Goal: Task Accomplishment & Management: Manage account settings

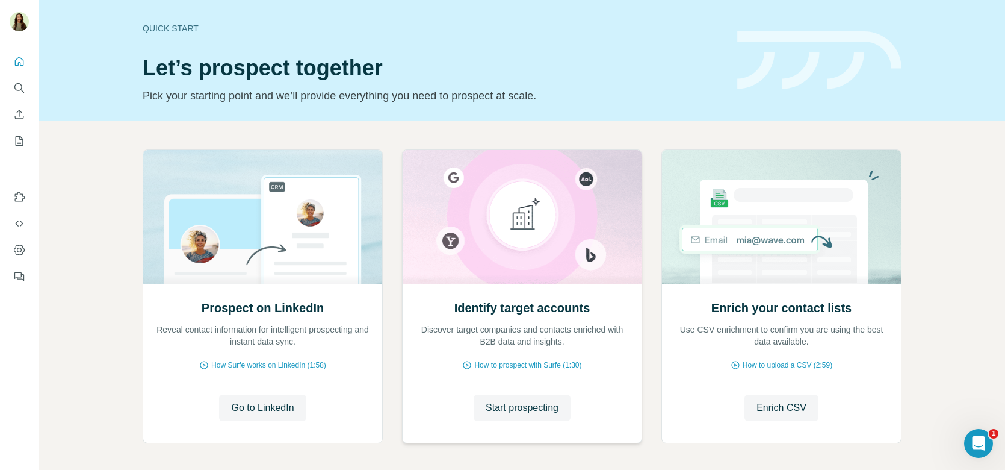
scroll to position [50, 0]
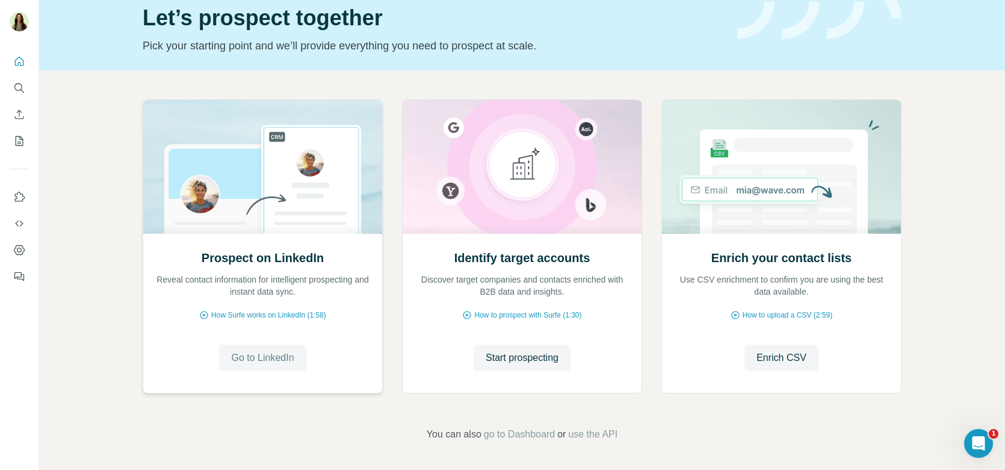
click at [259, 356] on span "Go to LinkedIn" at bounding box center [262, 357] width 63 height 14
click at [513, 347] on button "Start prospecting" at bounding box center [522, 357] width 97 height 26
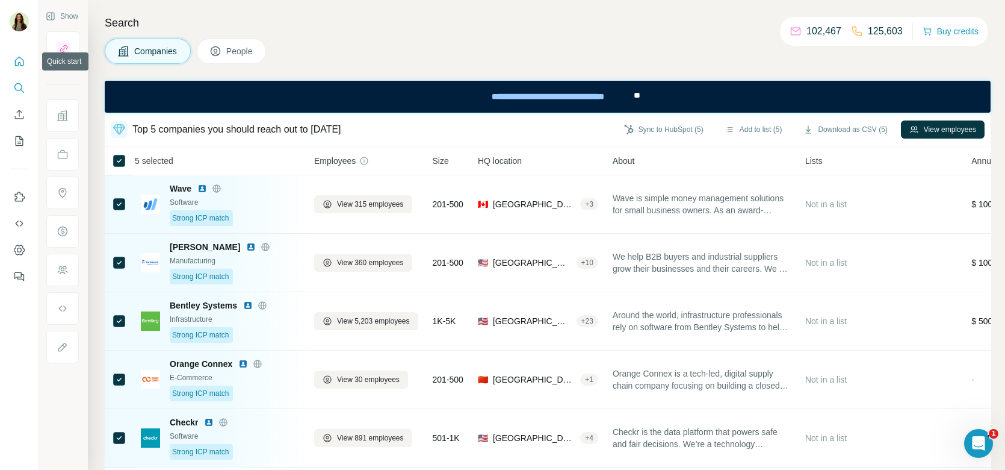
click at [16, 58] on icon "Quick start" at bounding box center [19, 61] width 12 height 12
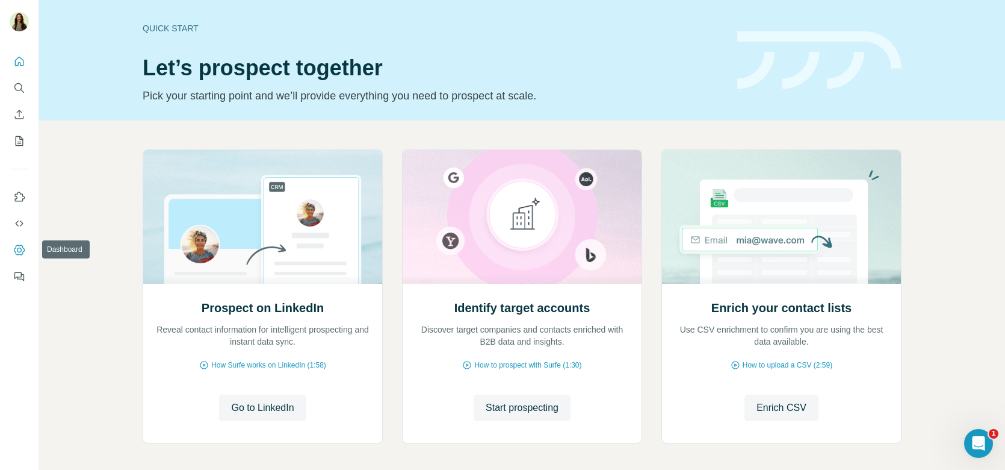
click at [22, 253] on icon "Dashboard" at bounding box center [19, 249] width 11 height 10
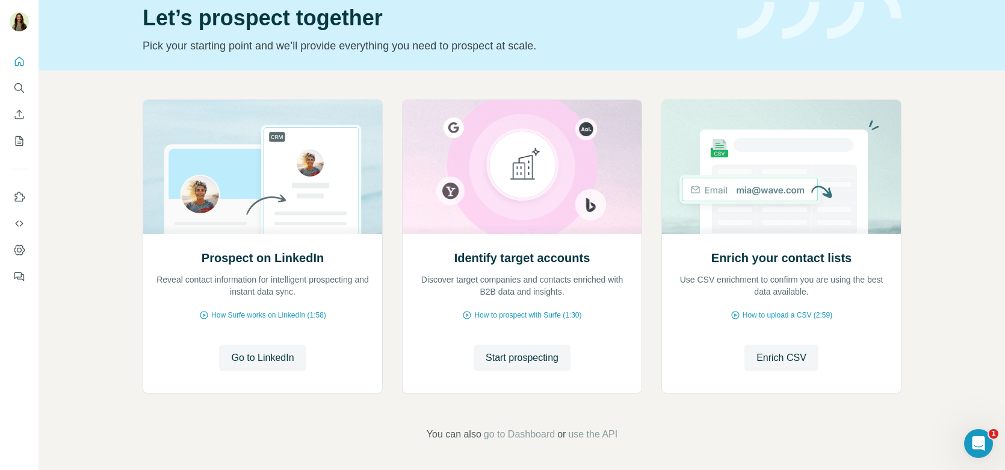
scroll to position [50, 0]
click at [532, 356] on span "Start prospecting" at bounding box center [522, 357] width 73 height 14
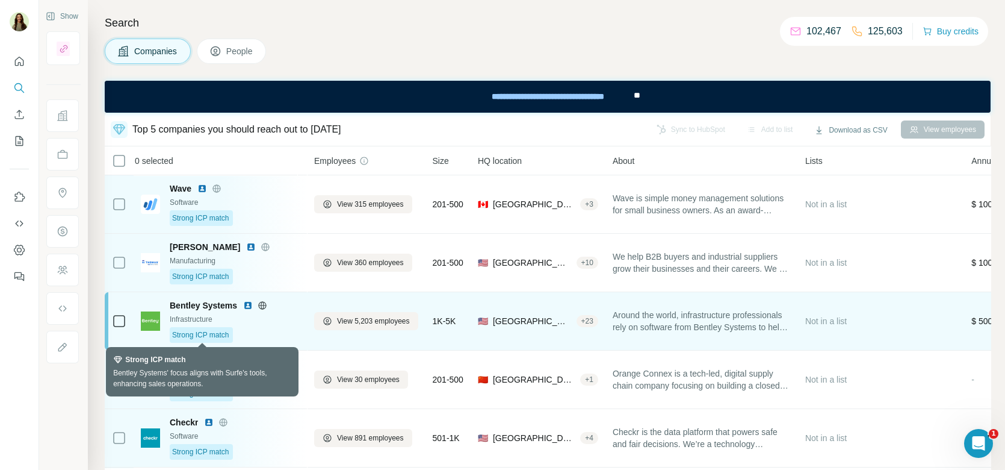
click at [211, 331] on span "Strong ICP match" at bounding box center [200, 334] width 57 height 11
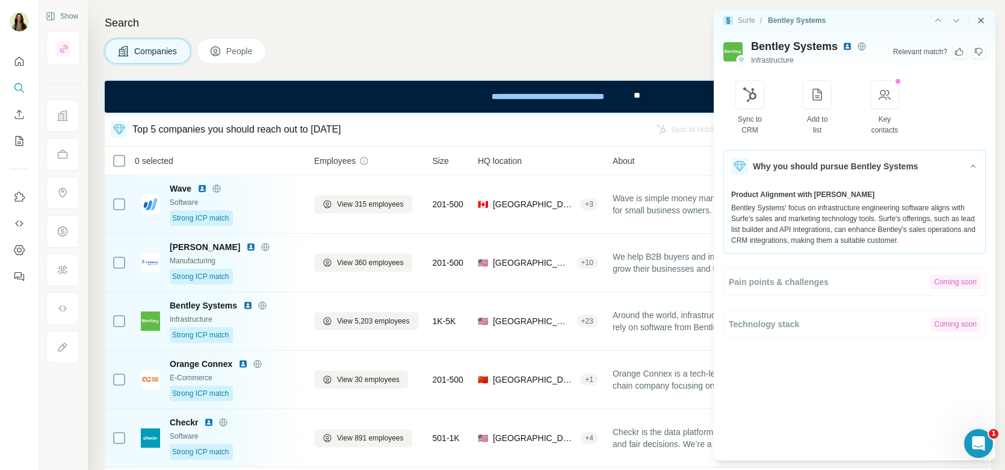
click at [980, 22] on icon "Close side panel" at bounding box center [981, 21] width 10 height 10
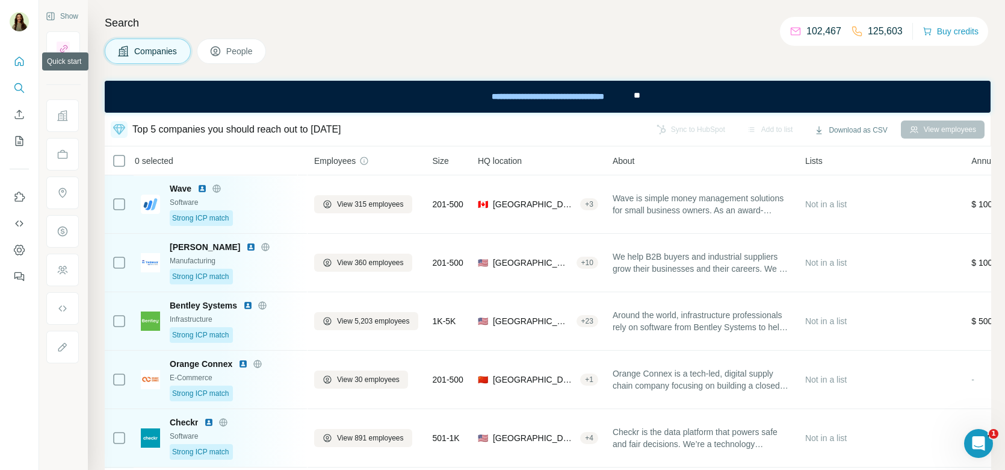
click at [26, 62] on button "Quick start" at bounding box center [19, 62] width 19 height 22
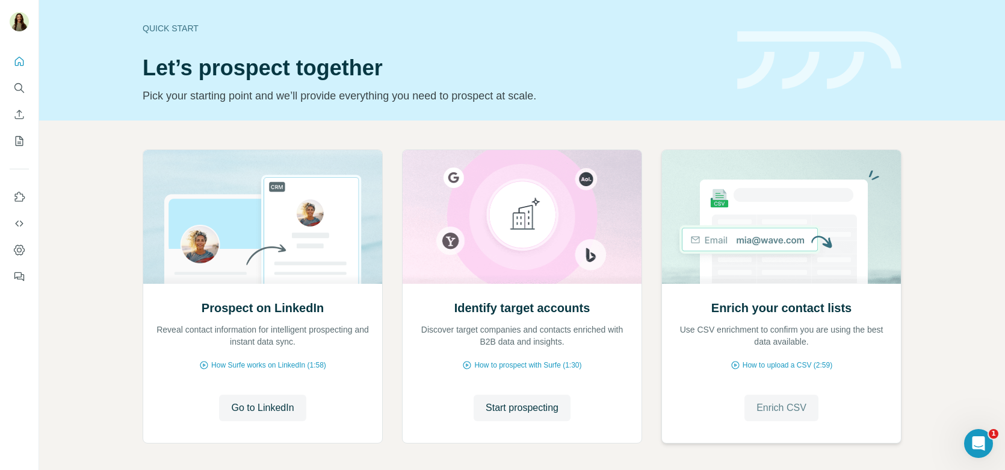
click at [784, 406] on span "Enrich CSV" at bounding box center [782, 407] width 50 height 14
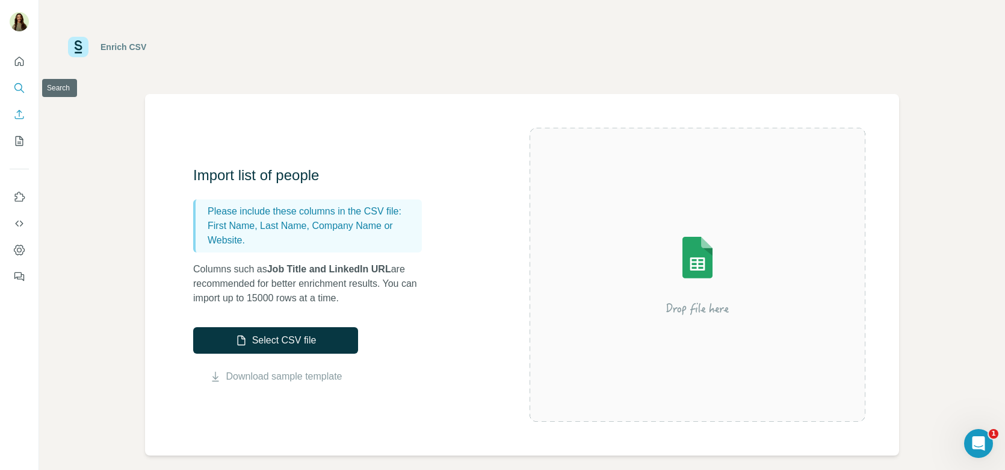
click at [14, 93] on icon "Search" at bounding box center [19, 88] width 12 height 12
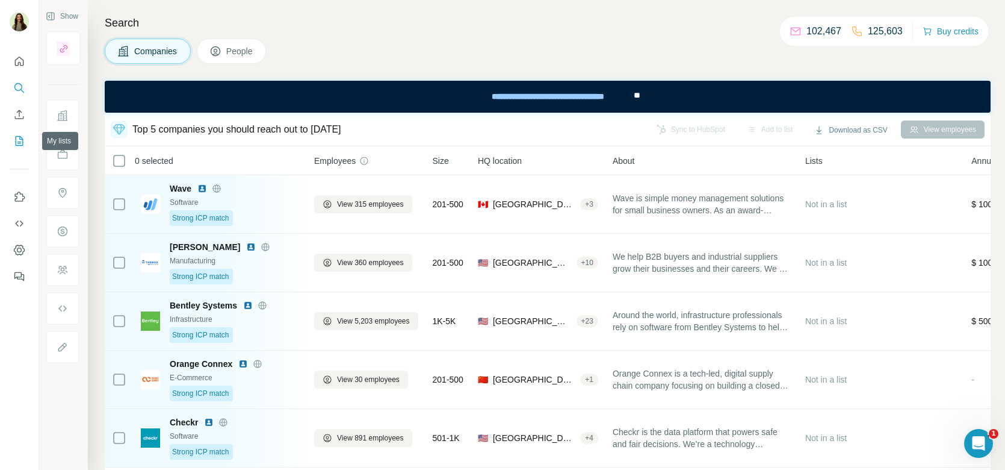
click at [17, 149] on button "My lists" at bounding box center [19, 141] width 19 height 22
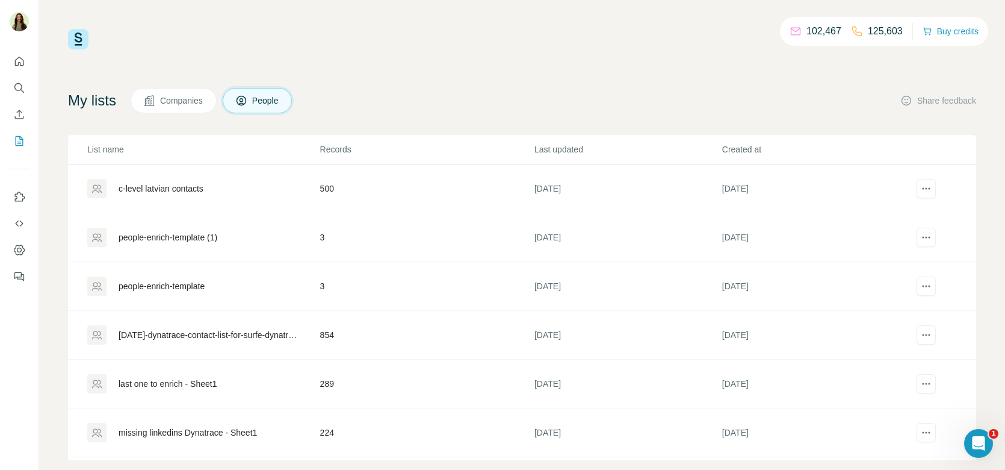
click at [174, 331] on div "[DATE]-dynatrace-contact-list-for-surfe-dynatrace - contact-list-for-surfe-dyna…" at bounding box center [209, 335] width 181 height 12
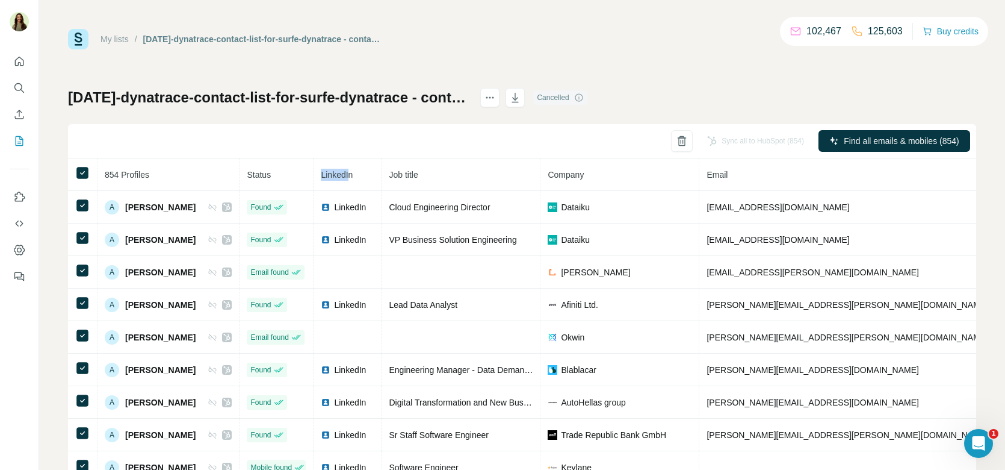
drag, startPoint x: 341, startPoint y: 176, endPoint x: 374, endPoint y: 175, distance: 33.7
click at [375, 175] on th "LinkedIn" at bounding box center [348, 174] width 68 height 33
click at [21, 84] on icon "Search" at bounding box center [18, 87] width 8 height 8
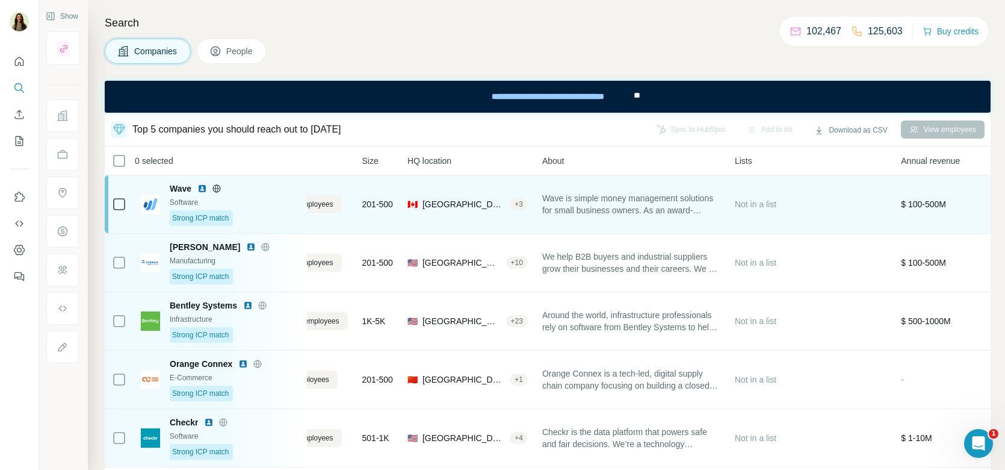
scroll to position [0, 76]
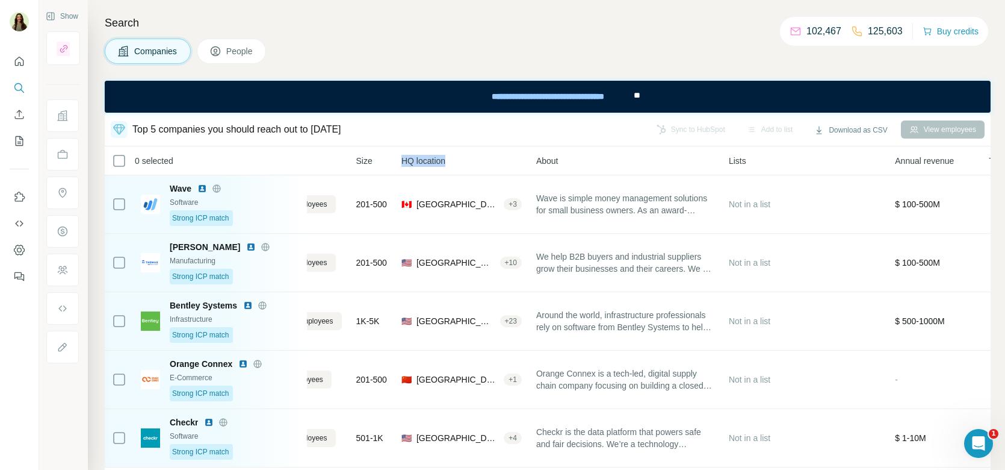
drag, startPoint x: 406, startPoint y: 159, endPoint x: 463, endPoint y: 157, distance: 56.6
click at [464, 158] on th "HQ location" at bounding box center [461, 160] width 135 height 29
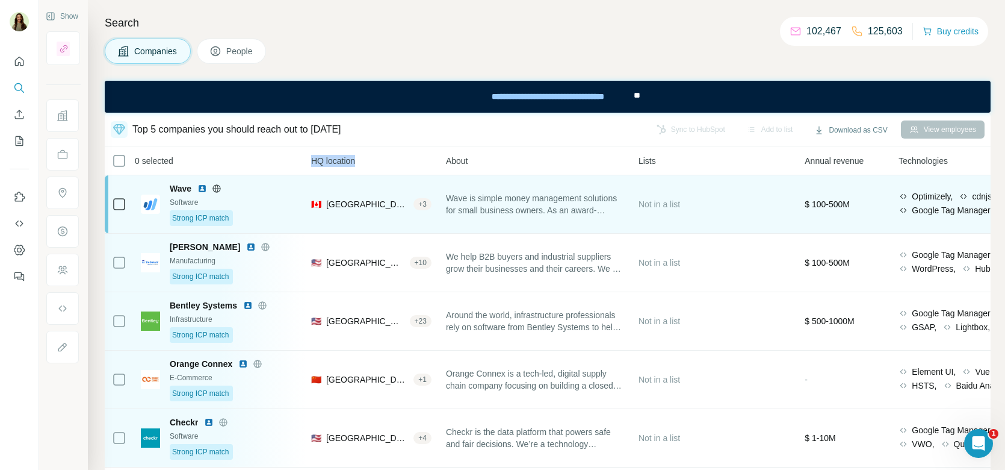
scroll to position [0, 175]
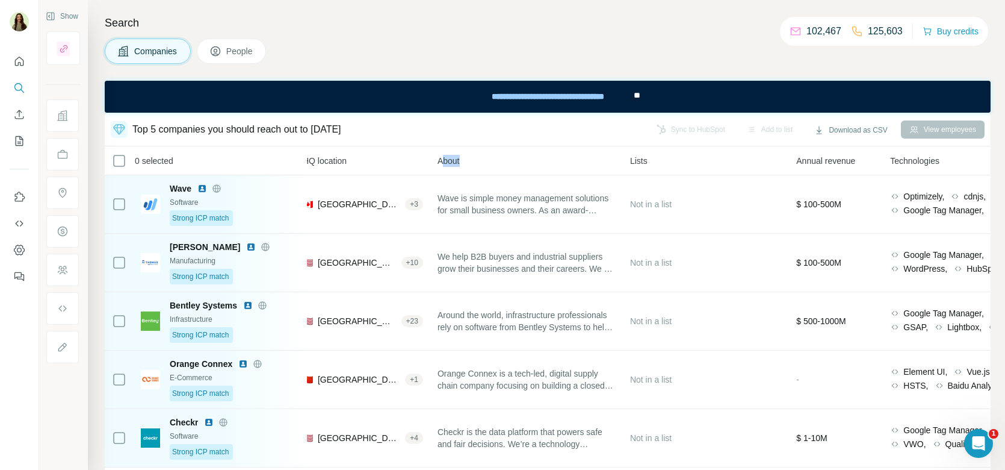
drag, startPoint x: 448, startPoint y: 159, endPoint x: 500, endPoint y: 159, distance: 51.2
click at [500, 159] on div "About" at bounding box center [527, 160] width 178 height 14
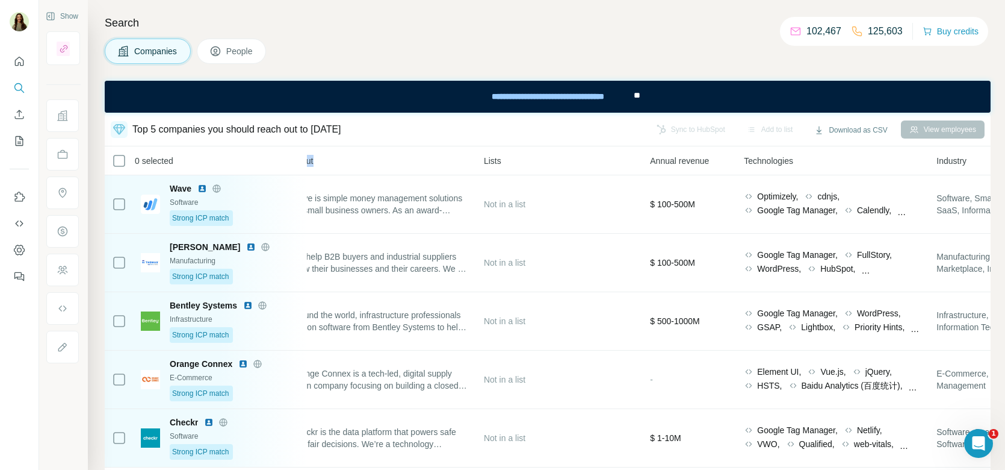
scroll to position [0, 333]
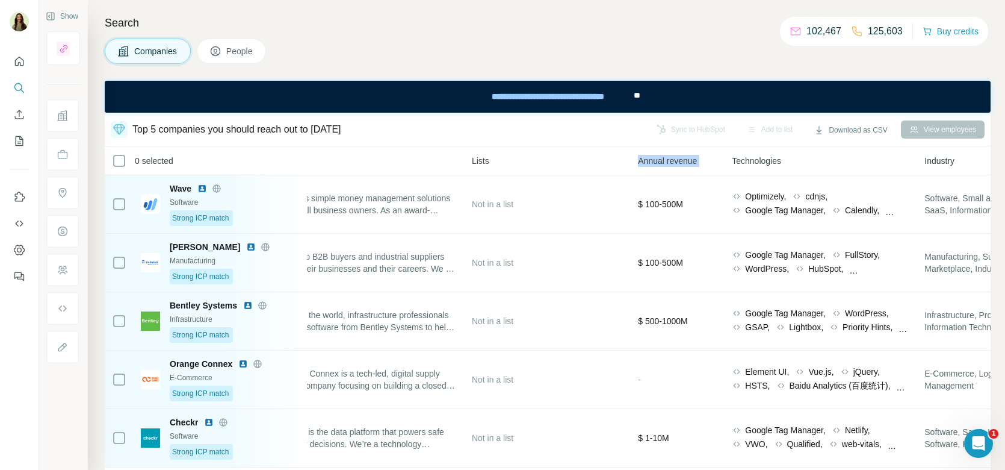
drag, startPoint x: 639, startPoint y: 161, endPoint x: 733, endPoint y: 161, distance: 93.9
click at [0, 0] on tr "0 selected Companies Employees Size HQ location About Lists Annual revenue Tech…" at bounding box center [0, 0] width 0 height 0
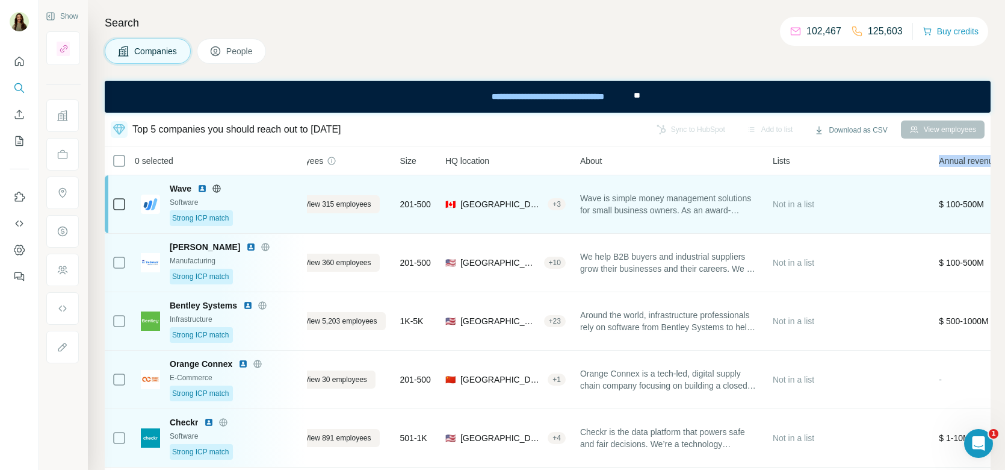
scroll to position [0, 0]
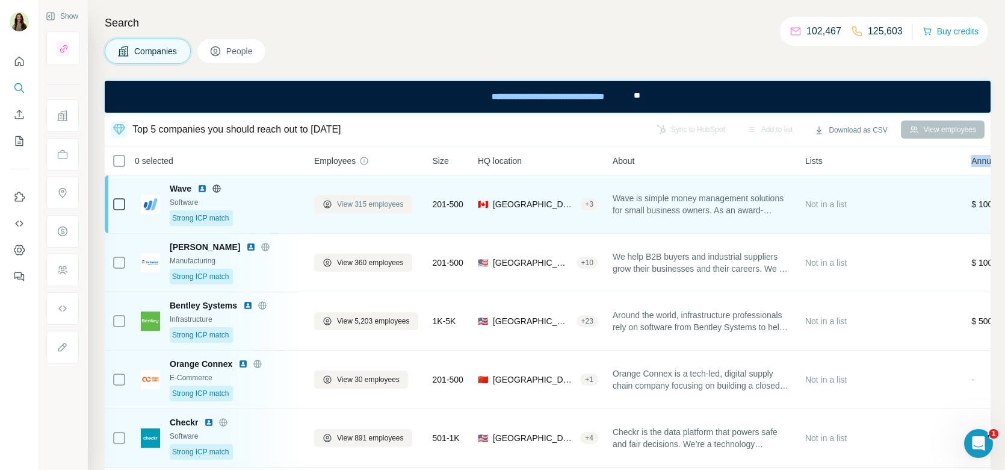
click at [361, 204] on span "View 315 employees" at bounding box center [370, 204] width 67 height 11
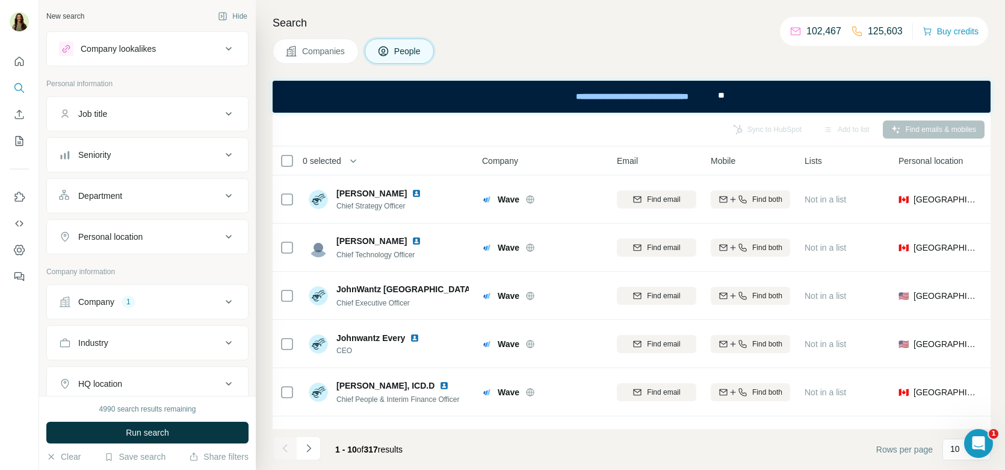
click at [125, 120] on button "Job title" at bounding box center [147, 113] width 201 height 29
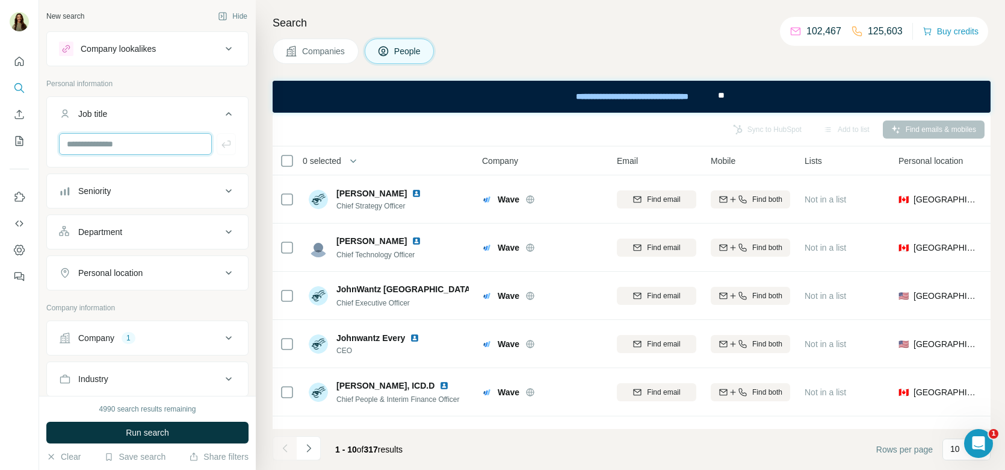
click at [108, 141] on input "text" at bounding box center [135, 144] width 153 height 22
type input "****"
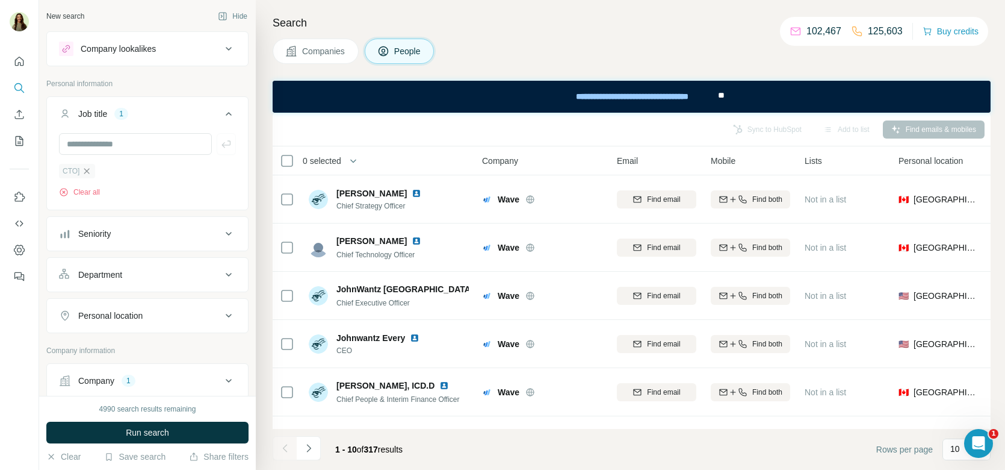
click at [88, 167] on icon "button" at bounding box center [87, 171] width 10 height 10
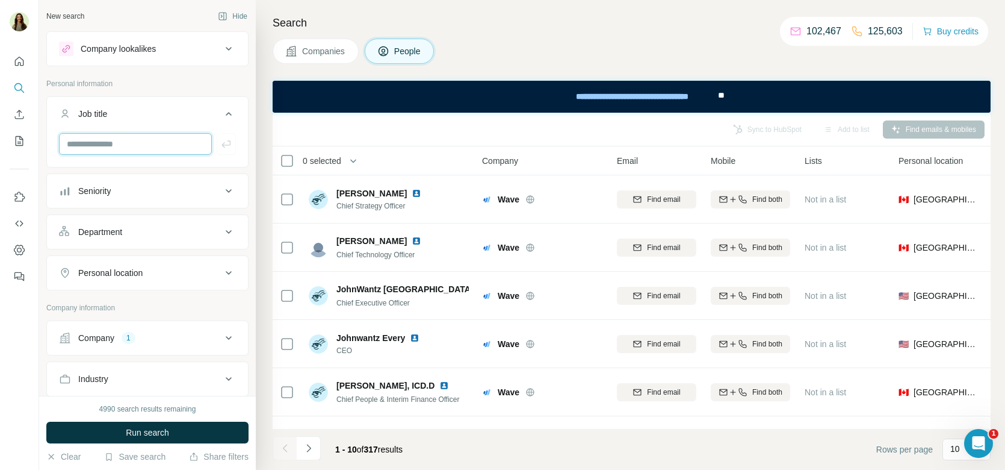
click at [84, 144] on input "text" at bounding box center [135, 144] width 153 height 22
type input "***"
click at [84, 135] on input "text" at bounding box center [135, 144] width 153 height 22
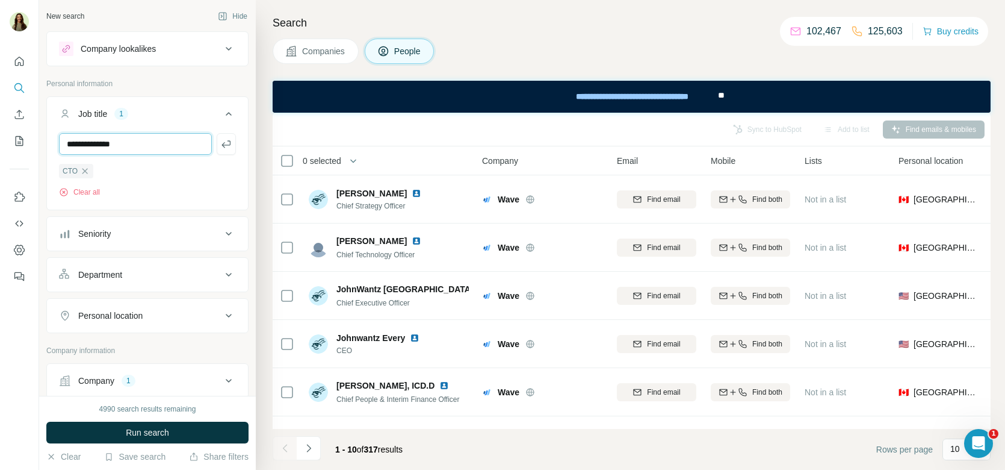
type input "**********"
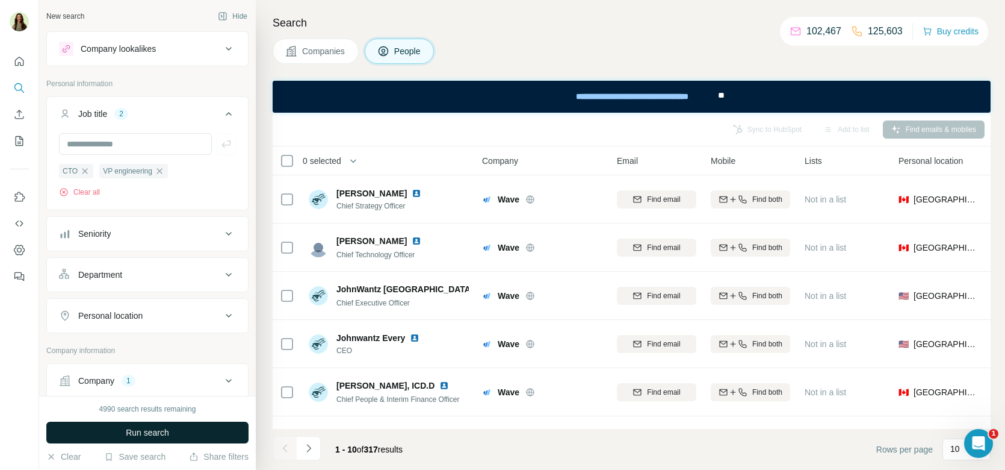
click at [140, 433] on span "Run search" at bounding box center [147, 432] width 43 height 12
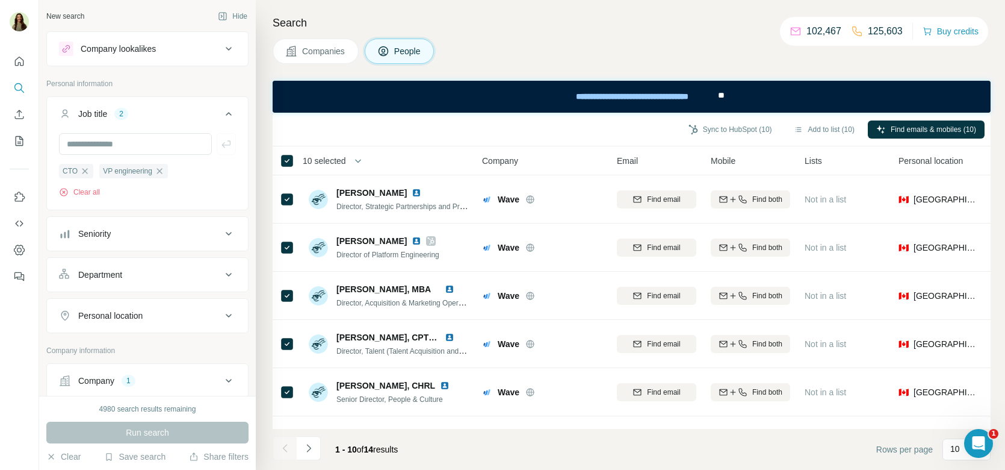
click at [312, 55] on span "Companies" at bounding box center [324, 51] width 44 height 12
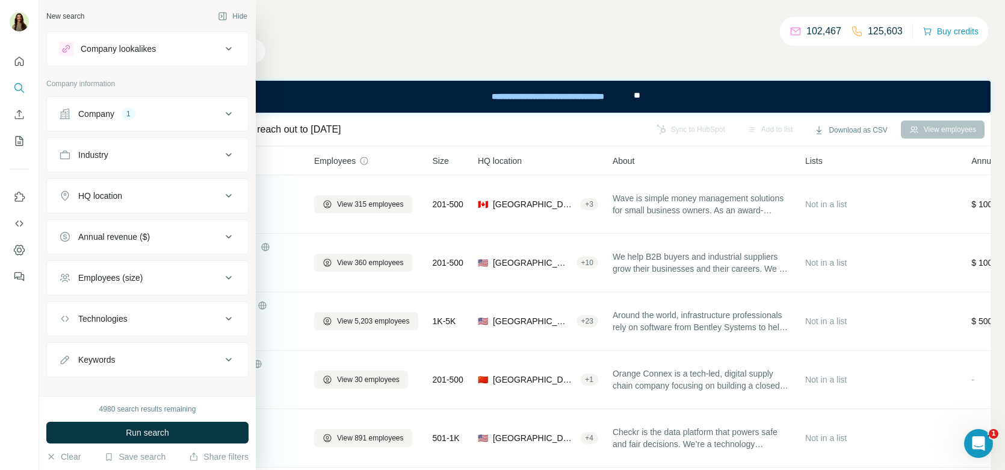
click at [121, 110] on div "Company 1" at bounding box center [140, 114] width 163 height 12
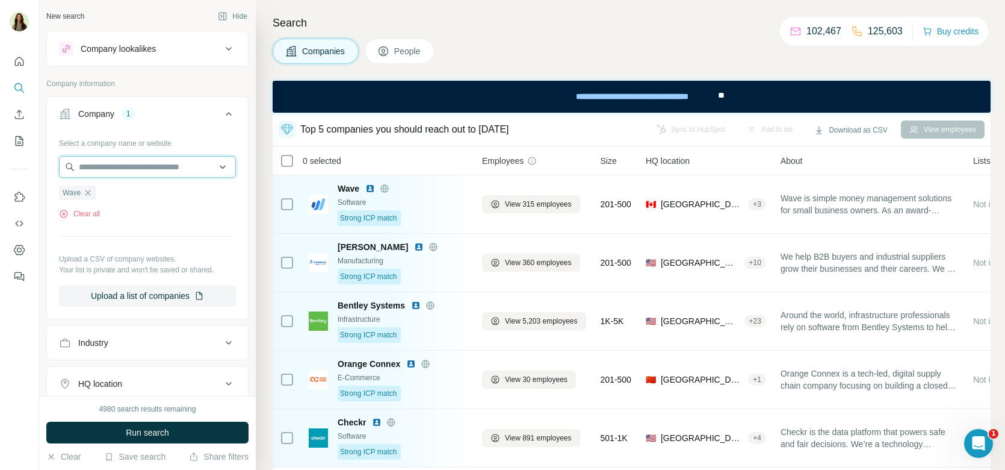
click at [82, 161] on input "text" at bounding box center [147, 167] width 177 height 22
click at [119, 232] on div "Select a company name or website Wave Clear all Upload a CSV of company website…" at bounding box center [147, 219] width 177 height 173
click at [123, 45] on div "Company lookalikes" at bounding box center [118, 49] width 75 height 12
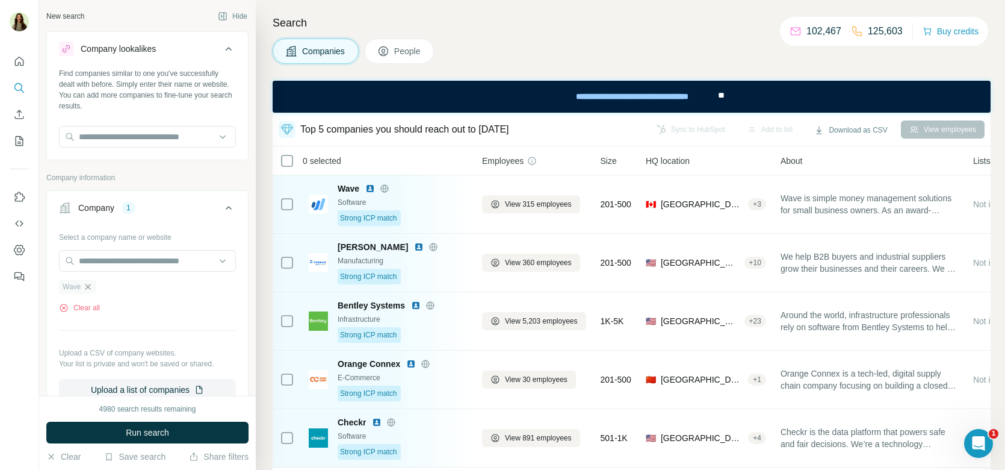
click at [88, 285] on icon "button" at bounding box center [88, 287] width 10 height 10
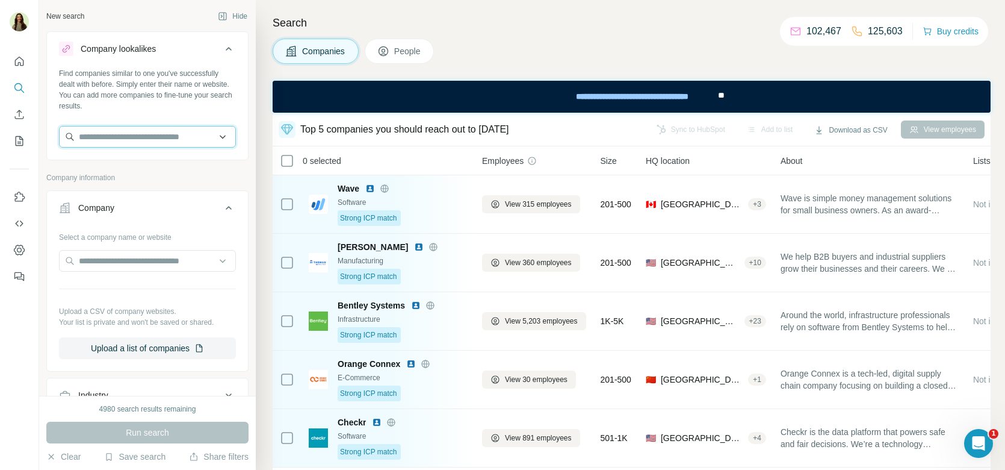
click at [128, 142] on input "text" at bounding box center [147, 137] width 177 height 22
click at [126, 138] on input "text" at bounding box center [147, 137] width 177 height 22
paste input "******"
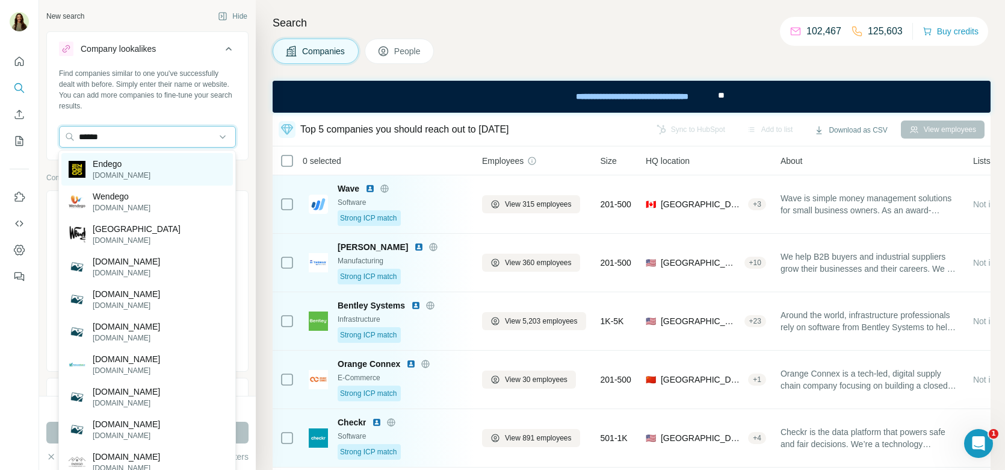
type input "******"
click at [137, 163] on div "Endego [DOMAIN_NAME]" at bounding box center [147, 169] width 172 height 33
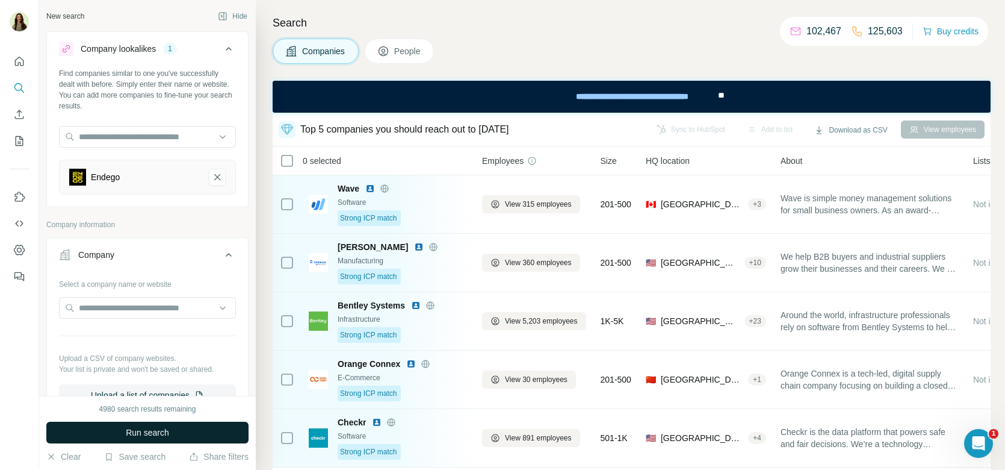
click at [122, 430] on button "Run search" at bounding box center [147, 432] width 202 height 22
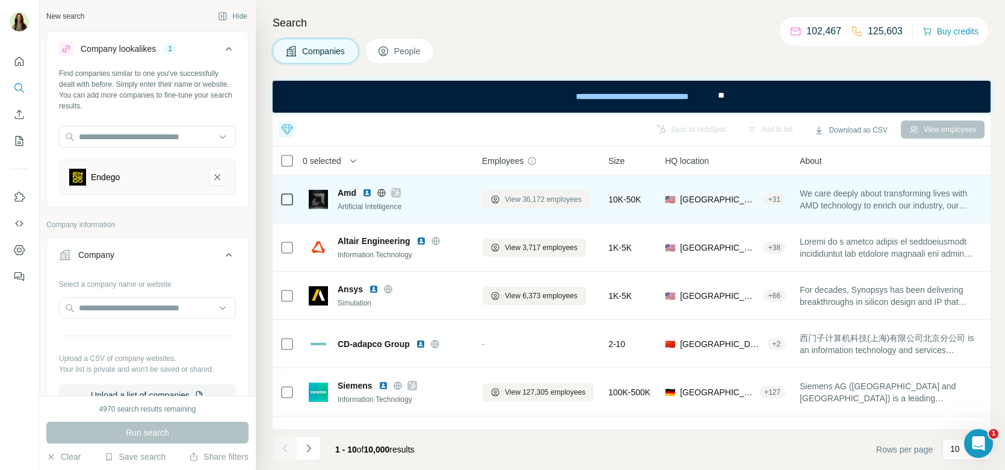
click at [542, 196] on span "View 36,172 employees" at bounding box center [543, 199] width 76 height 11
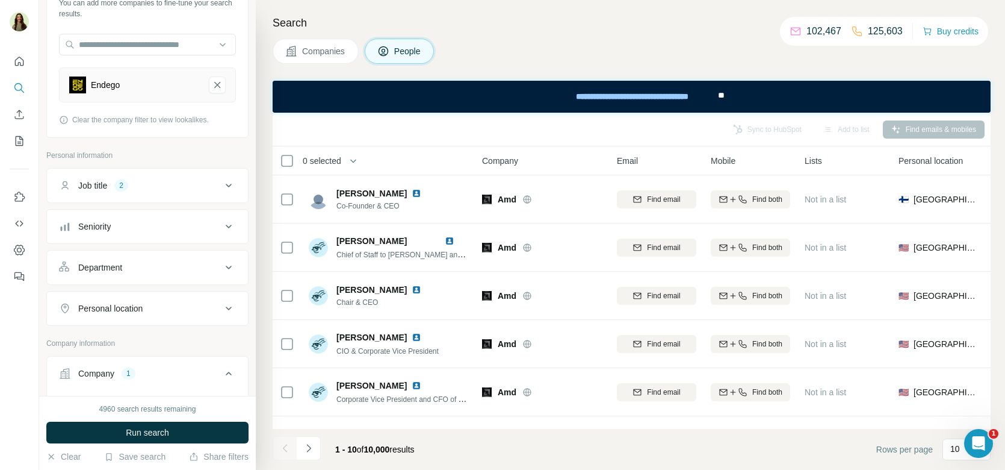
scroll to position [101, 0]
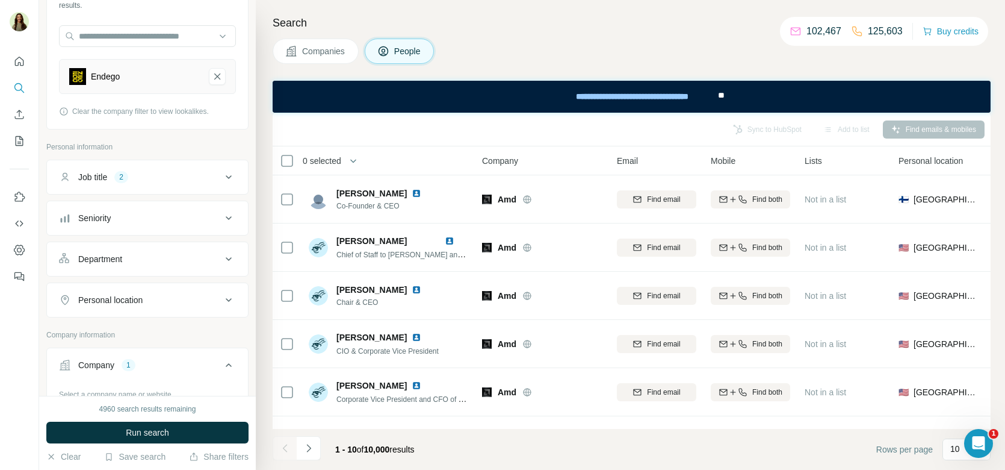
click at [171, 289] on button "Personal location" at bounding box center [147, 299] width 201 height 29
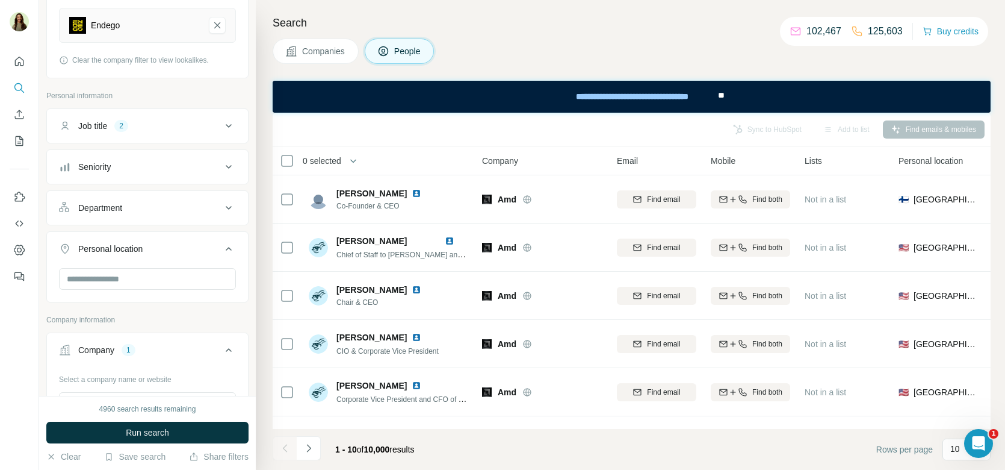
click at [330, 44] on button "Companies" at bounding box center [316, 51] width 86 height 25
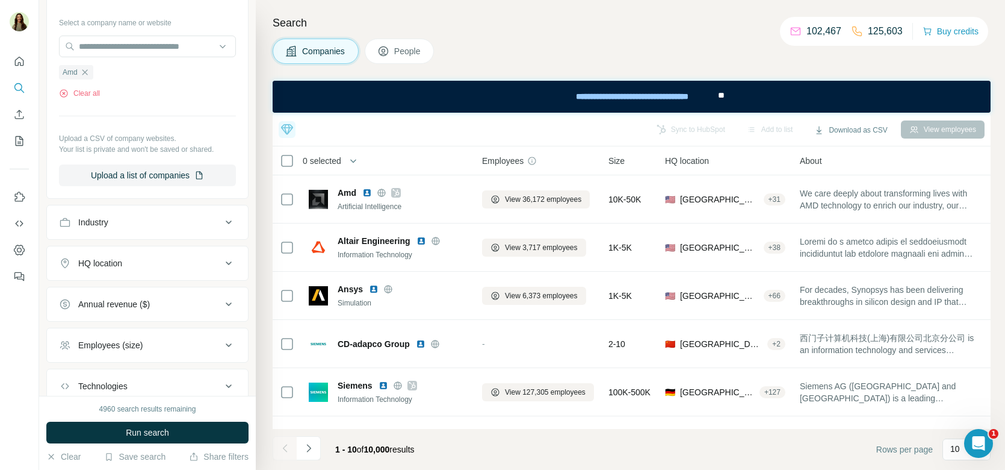
scroll to position [361, 0]
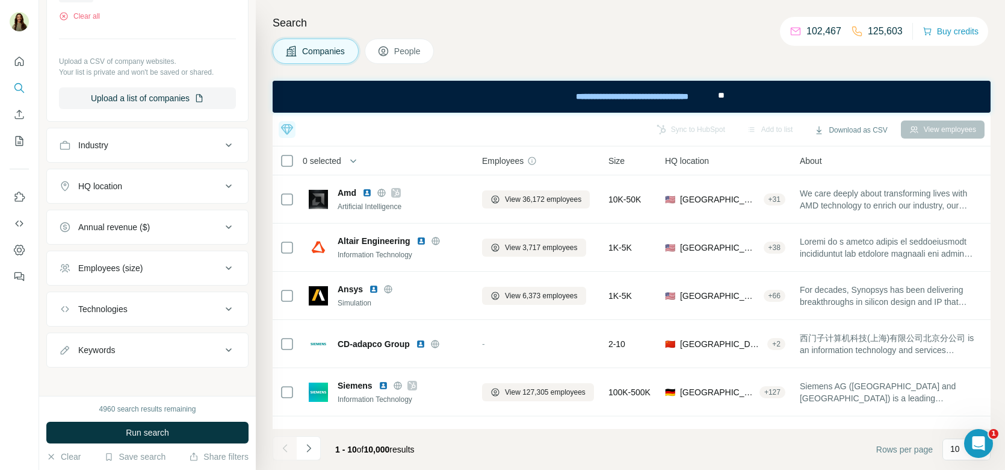
click at [137, 181] on div "HQ location" at bounding box center [140, 186] width 163 height 12
click at [375, 57] on button "People" at bounding box center [400, 51] width 70 height 25
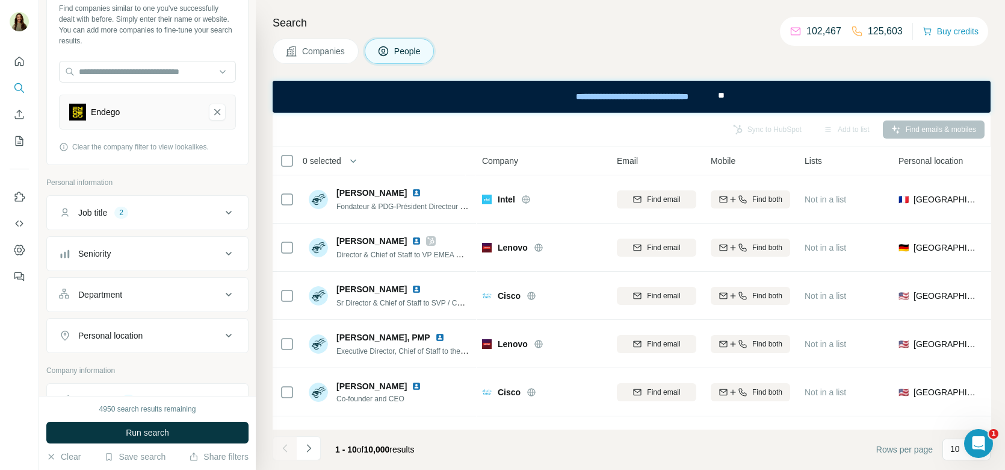
scroll to position [66, 0]
click at [142, 329] on div "Personal location" at bounding box center [110, 334] width 64 height 12
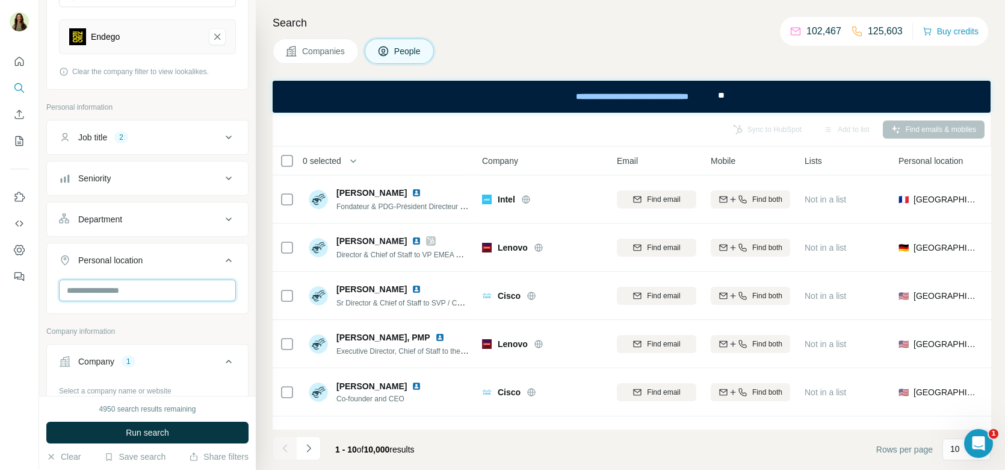
click at [128, 284] on input "text" at bounding box center [147, 290] width 177 height 22
type input "*****"
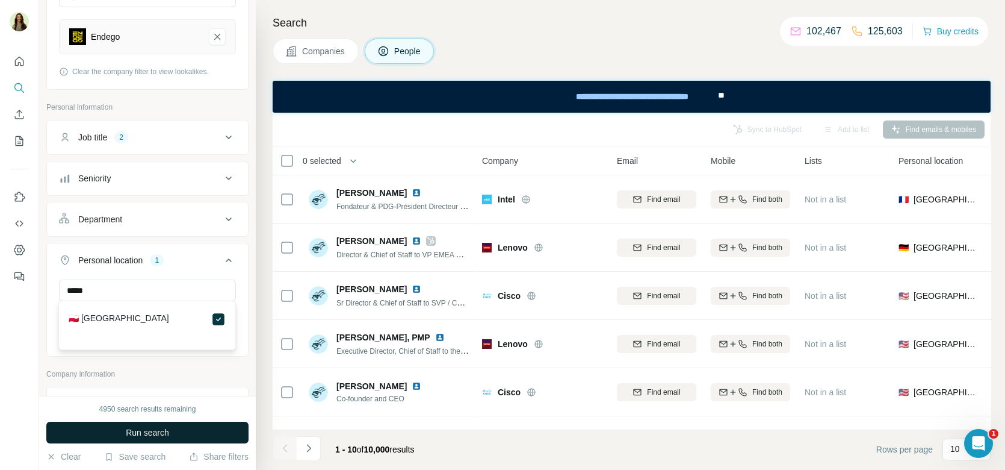
click at [181, 433] on button "Run search" at bounding box center [147, 432] width 202 height 22
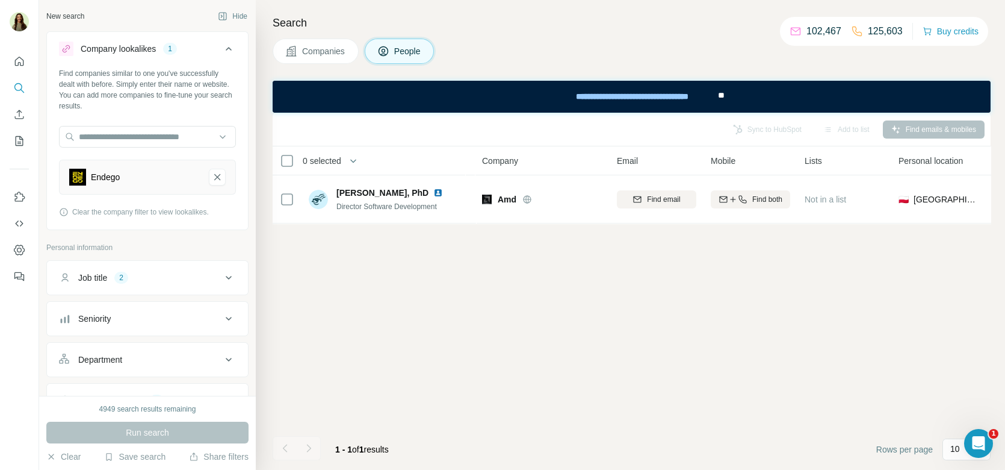
click at [308, 55] on span "Companies" at bounding box center [324, 51] width 44 height 12
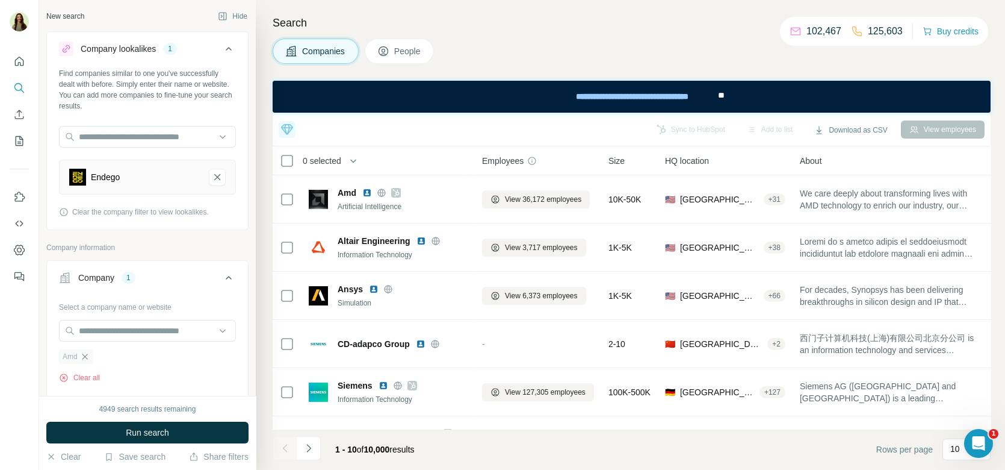
click at [86, 355] on icon "button" at bounding box center [85, 357] width 10 height 10
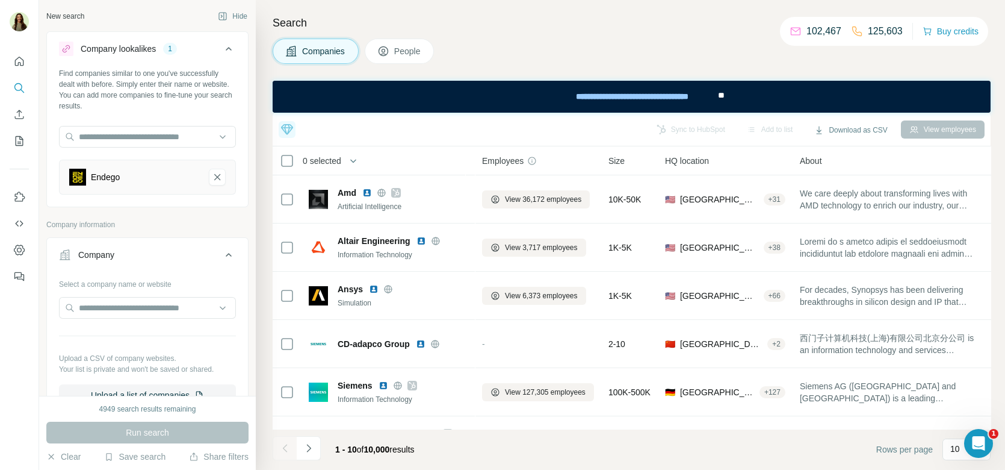
click at [395, 54] on button "People" at bounding box center [400, 51] width 70 height 25
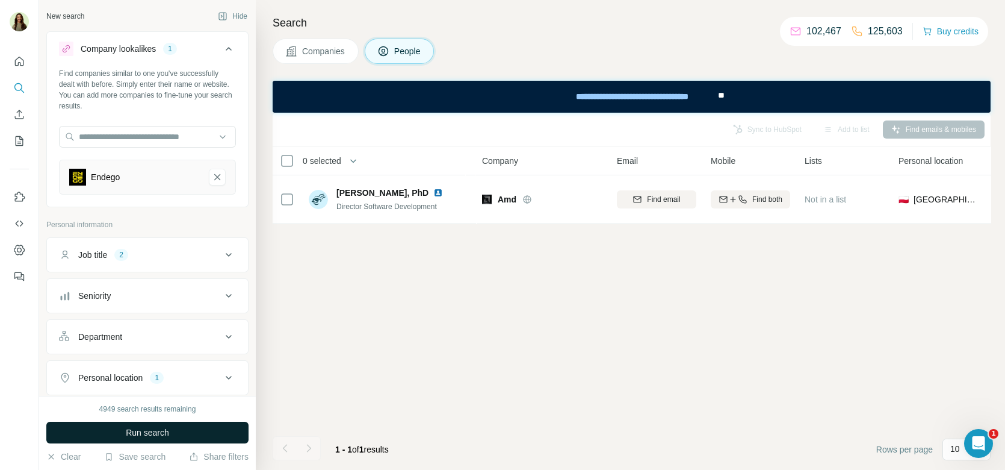
click at [157, 439] on button "Run search" at bounding box center [147, 432] width 202 height 22
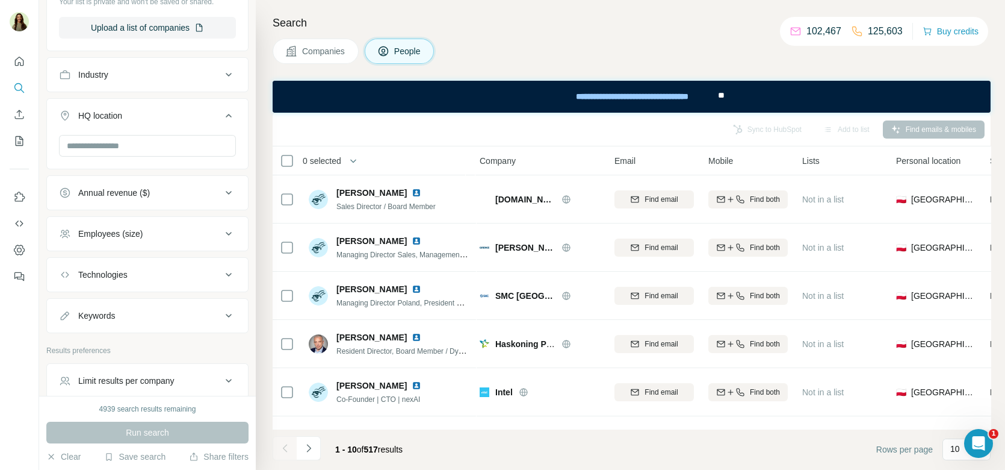
scroll to position [604, 0]
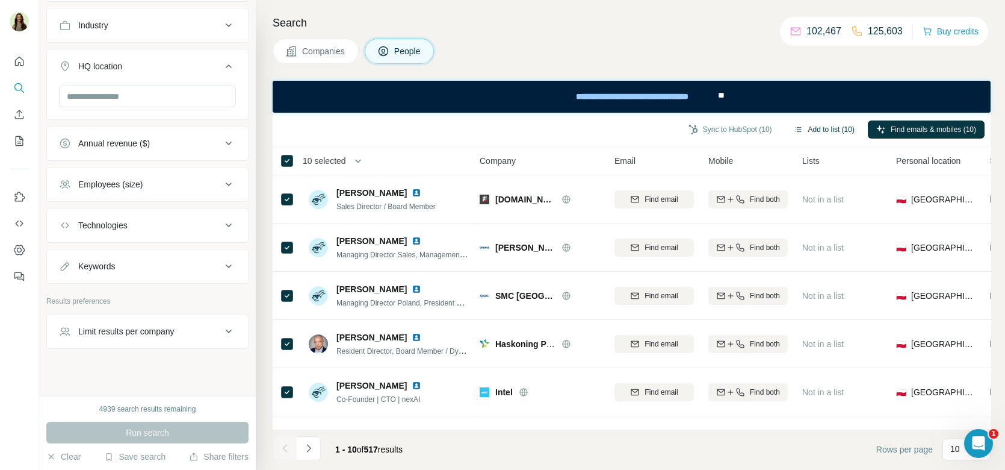
click at [819, 129] on button "Add to list (10)" at bounding box center [825, 129] width 78 height 18
click at [809, 126] on button "Add to list (10)" at bounding box center [825, 129] width 78 height 18
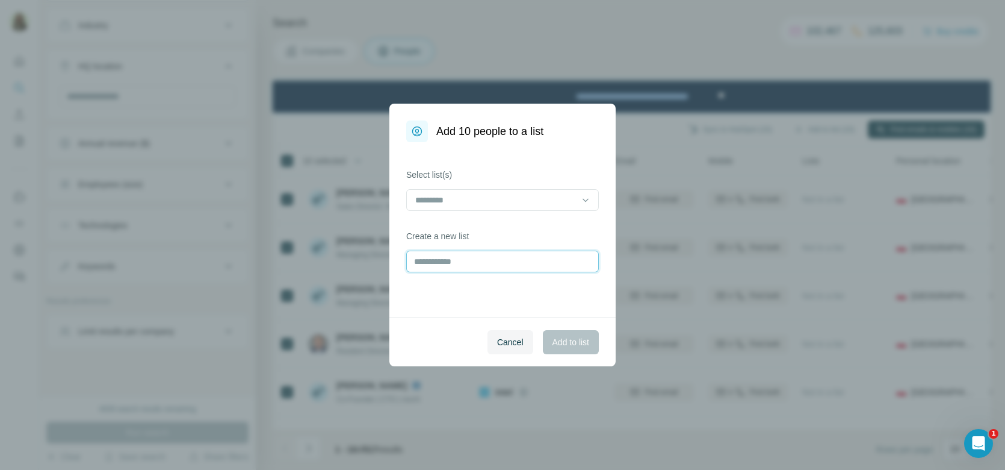
click at [483, 263] on input "text" at bounding box center [502, 261] width 193 height 22
type input "**********"
click at [558, 341] on span "Add to list" at bounding box center [571, 342] width 37 height 12
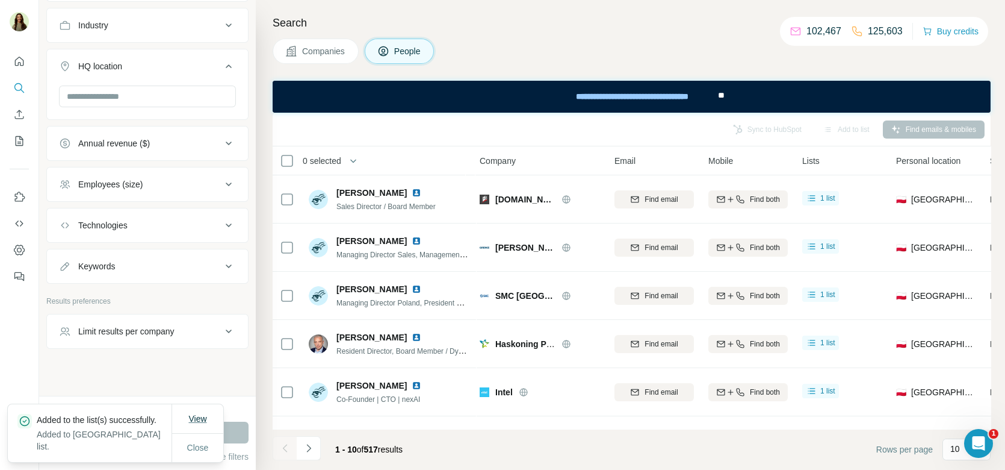
click at [198, 426] on button "View" at bounding box center [197, 419] width 35 height 22
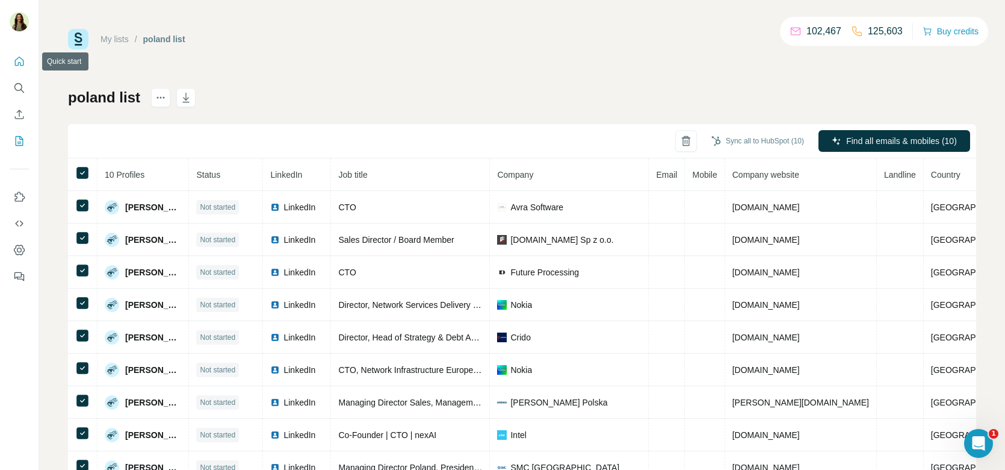
click at [16, 55] on icon "Quick start" at bounding box center [19, 61] width 12 height 12
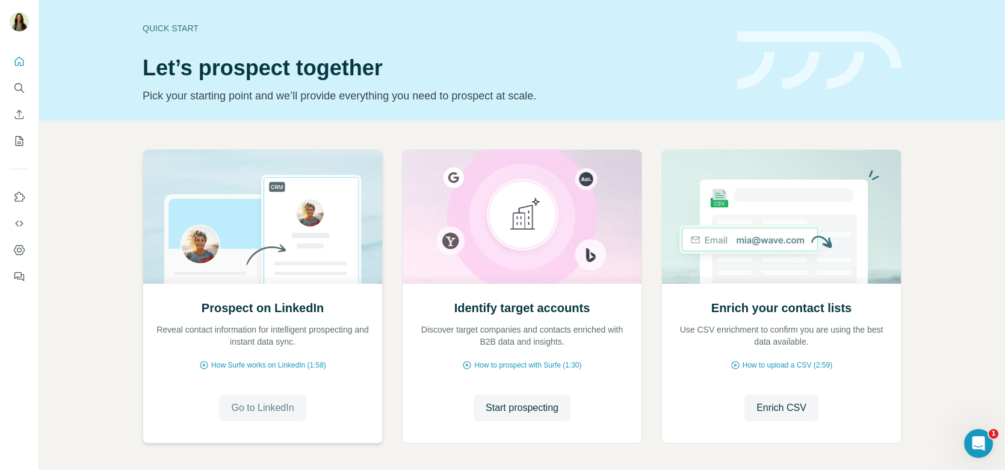
click at [293, 402] on span "Go to LinkedIn" at bounding box center [262, 407] width 63 height 14
click at [268, 365] on span "How Surfe works on LinkedIn (1:58)" at bounding box center [268, 364] width 115 height 11
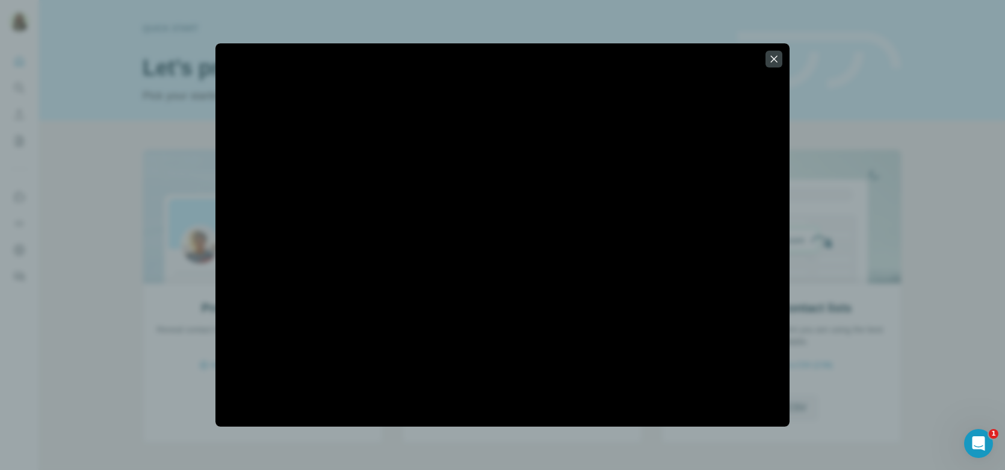
click at [86, 332] on div at bounding box center [502, 235] width 1005 height 470
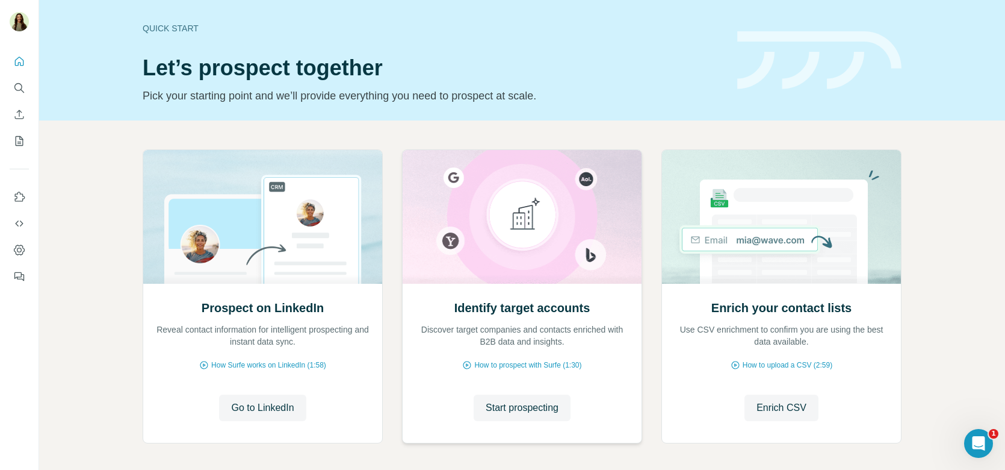
click at [507, 370] on div "Identify target accounts Discover target companies and contacts enriched with B…" at bounding box center [522, 362] width 239 height 160
click at [504, 364] on span "How to prospect with Surfe (1:30)" at bounding box center [527, 364] width 107 height 11
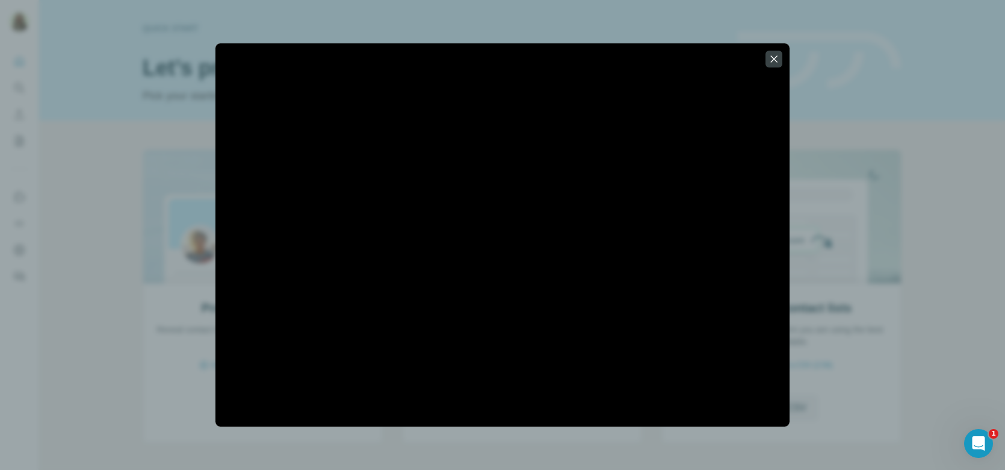
click at [111, 300] on div at bounding box center [502, 235] width 1005 height 470
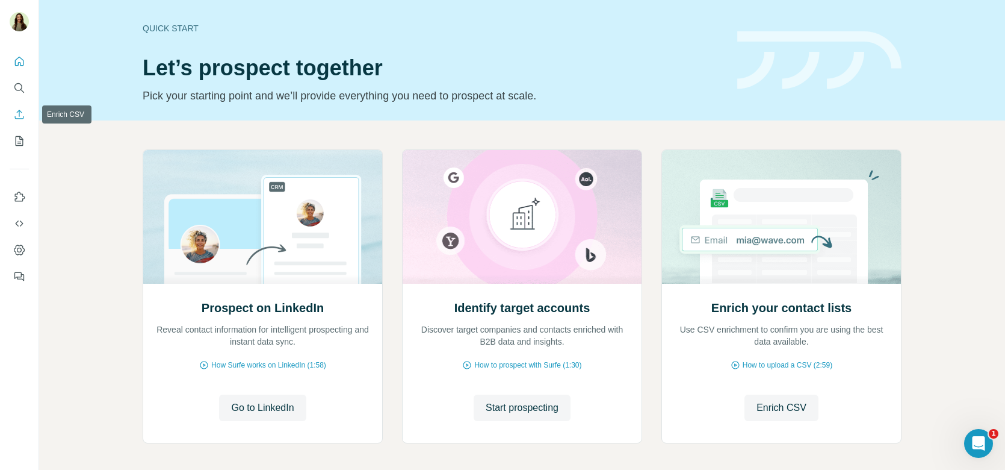
click at [18, 111] on icon "Enrich CSV" at bounding box center [19, 114] width 12 height 12
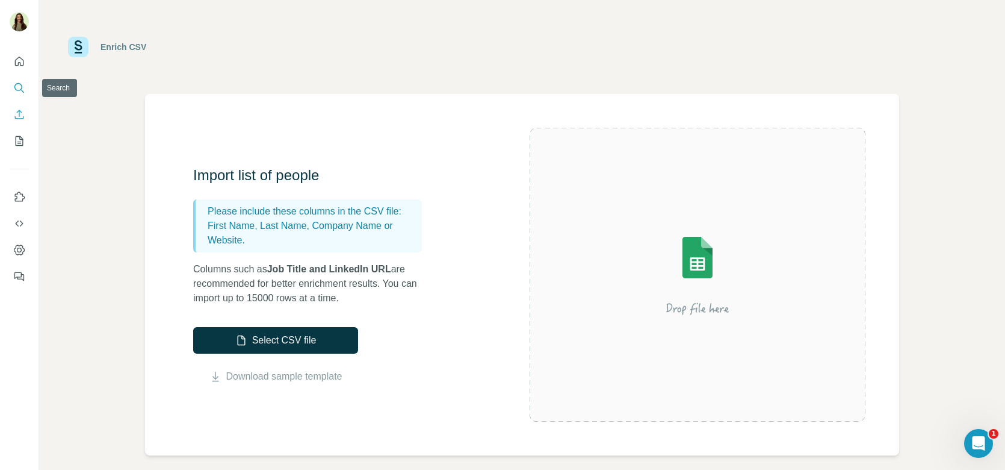
click at [18, 93] on icon "Search" at bounding box center [19, 88] width 12 height 12
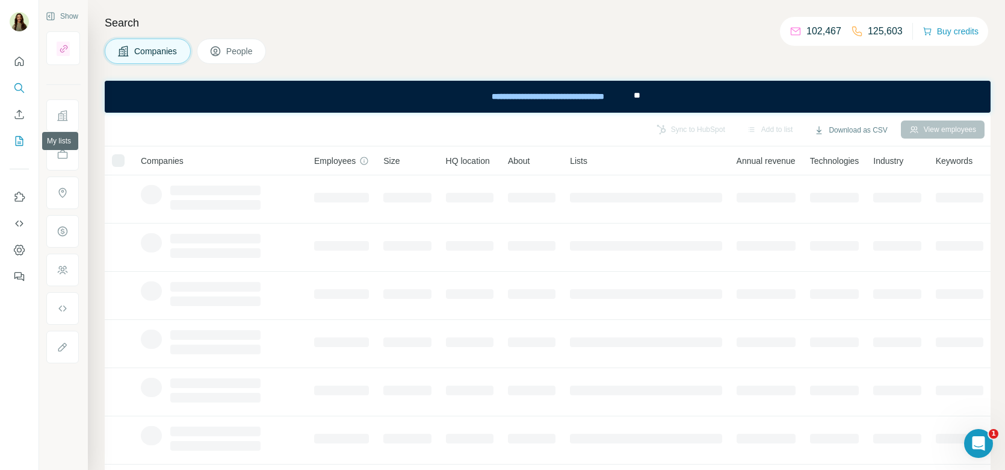
click at [13, 144] on icon "My lists" at bounding box center [19, 141] width 12 height 12
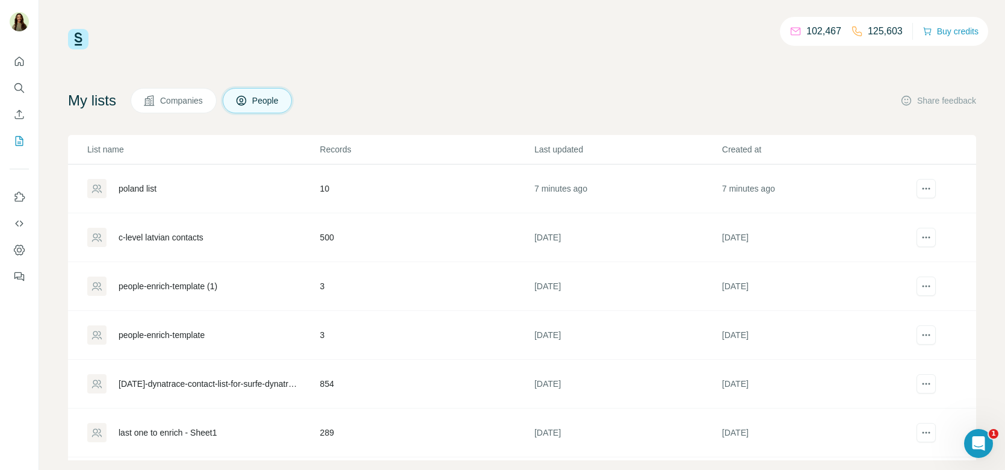
click at [161, 381] on div "[DATE]-dynatrace-contact-list-for-surfe-dynatrace - contact-list-for-surfe-dyna…" at bounding box center [209, 383] width 181 height 12
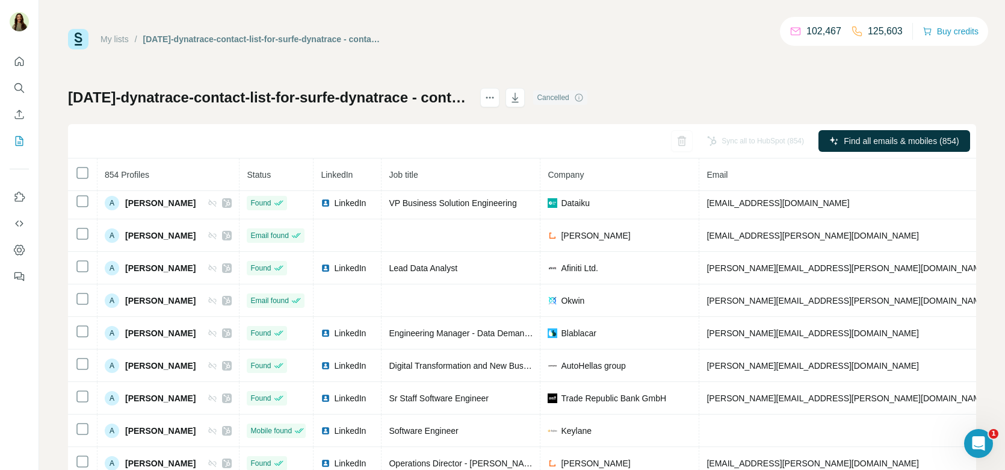
scroll to position [50, 0]
